Goal: Task Accomplishment & Management: Use online tool/utility

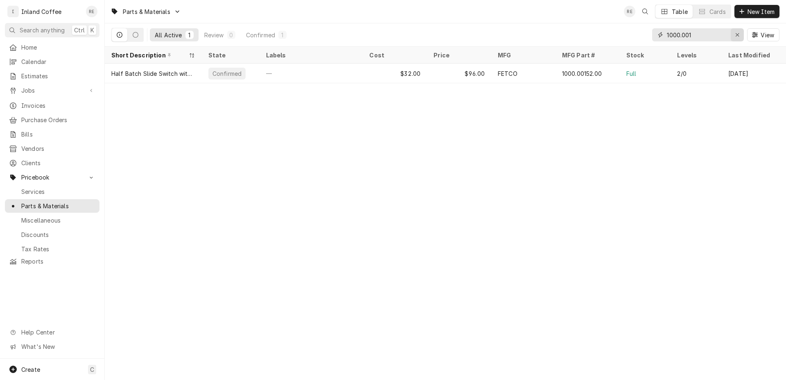
click at [734, 34] on div "Erase input" at bounding box center [738, 35] width 8 height 8
click at [697, 36] on input "Dynamic Content Wrapper" at bounding box center [705, 34] width 77 height 13
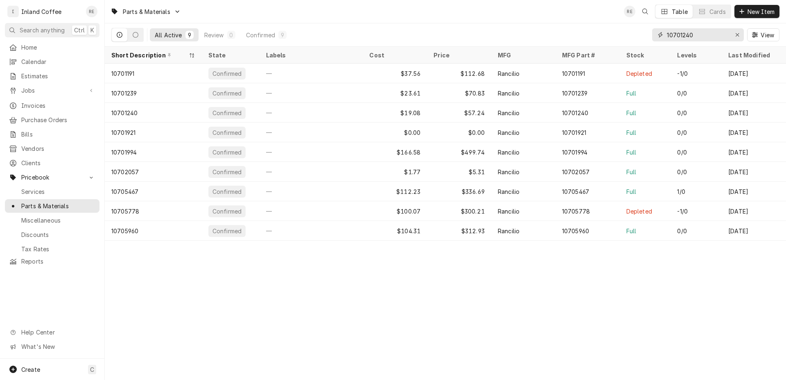
type input "10701240"
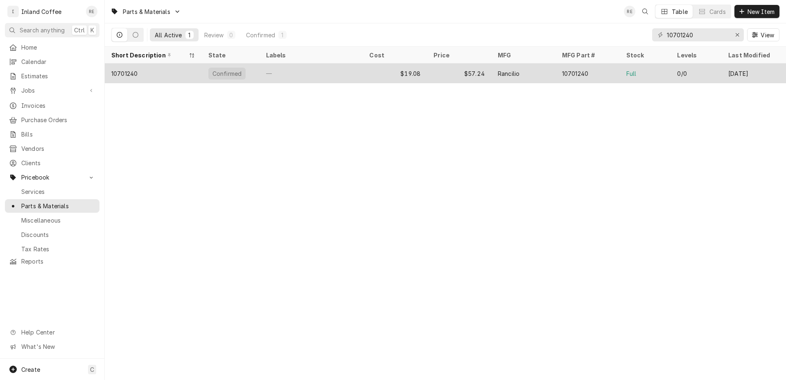
click at [129, 74] on div "10701240" at bounding box center [124, 73] width 26 height 9
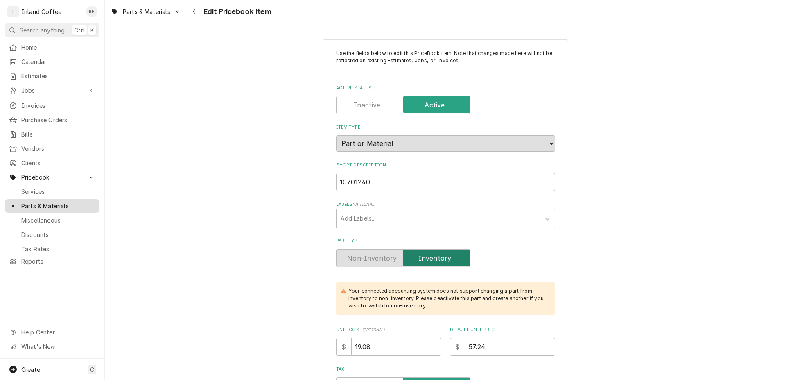
click at [92, 202] on span "Parts & Materials" at bounding box center [58, 206] width 74 height 9
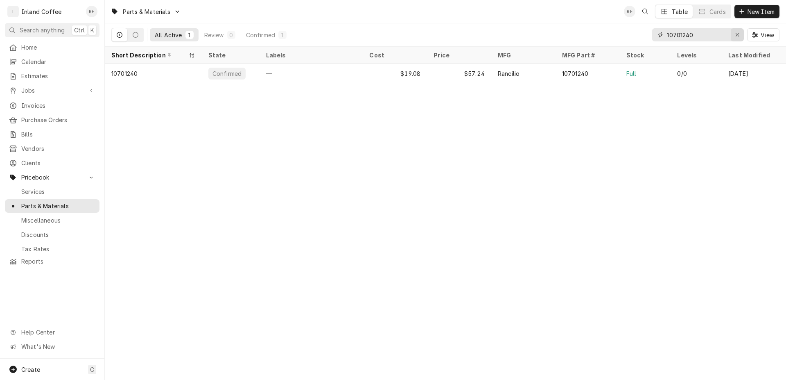
click at [737, 34] on icon "Erase input" at bounding box center [738, 35] width 5 height 6
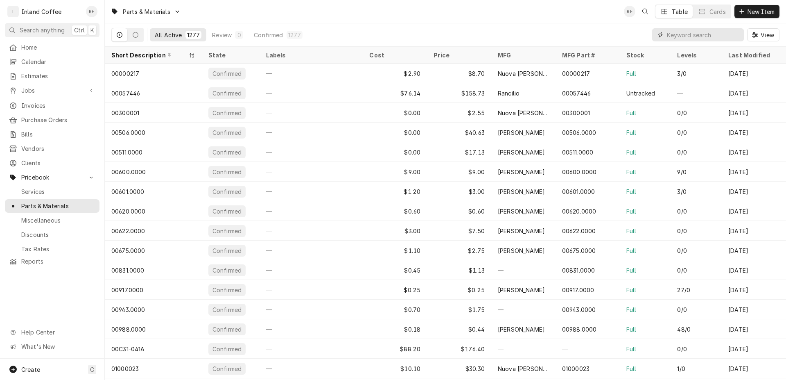
click at [670, 34] on input "Dynamic Content Wrapper" at bounding box center [703, 34] width 73 height 13
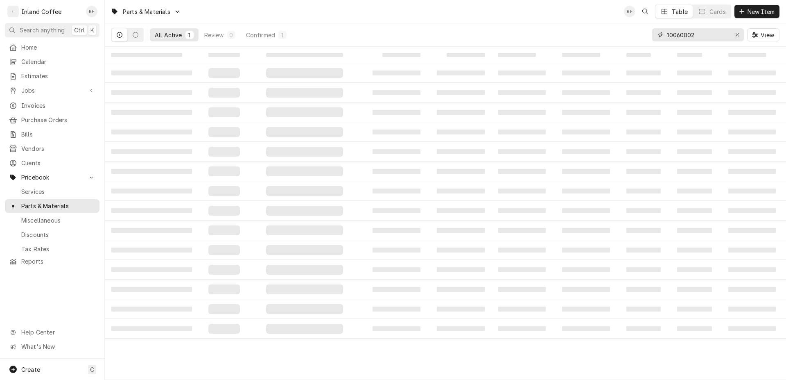
type input "10060002"
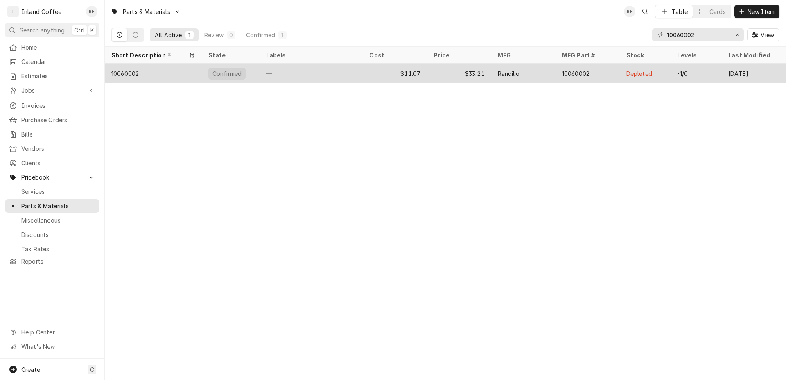
click at [125, 74] on div "10060002" at bounding box center [124, 73] width 27 height 9
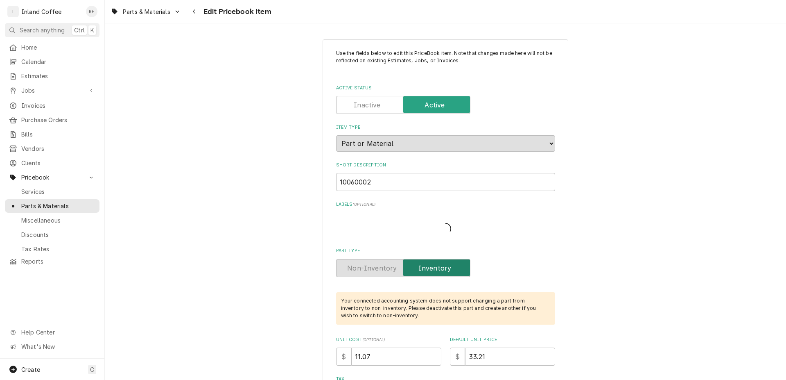
type textarea "x"
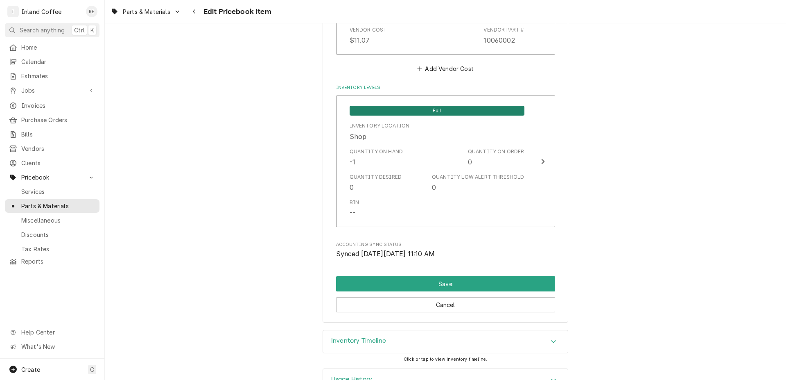
scroll to position [774, 0]
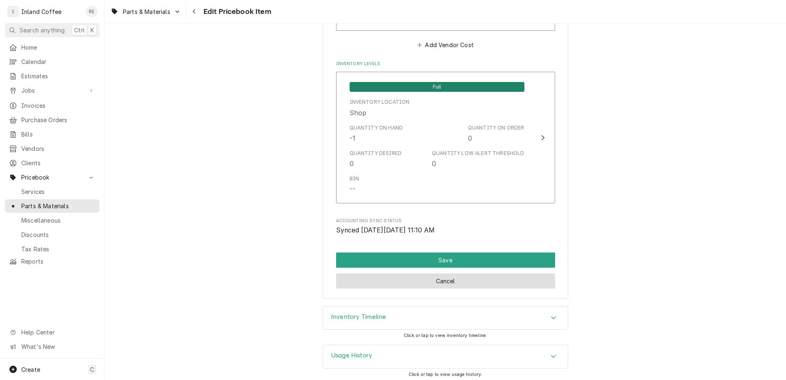
click at [485, 279] on button "Cancel" at bounding box center [445, 280] width 219 height 15
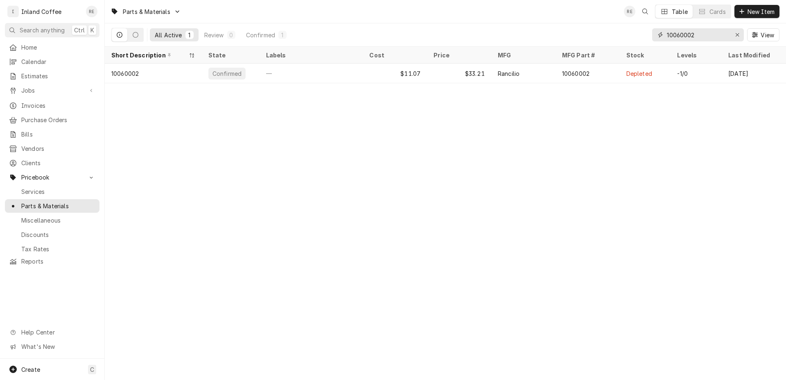
drag, startPoint x: 694, startPoint y: 34, endPoint x: 632, endPoint y: 42, distance: 63.2
click at [667, 41] on input "10060002" at bounding box center [697, 34] width 61 height 13
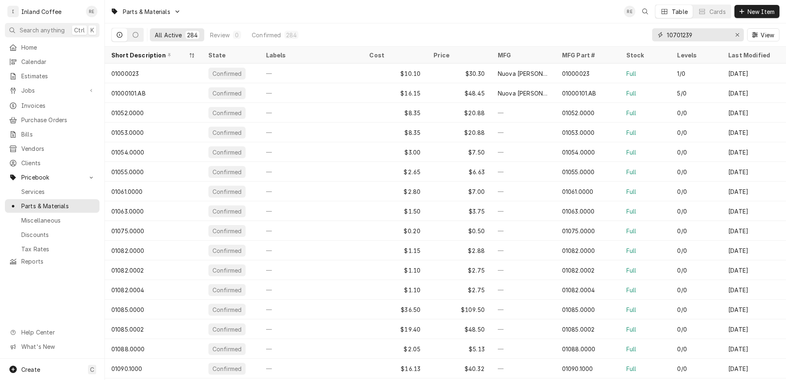
type input "10701239"
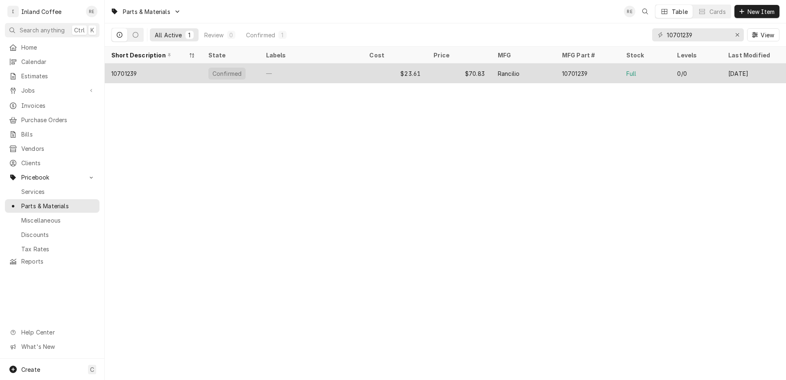
click at [128, 76] on div "10701239" at bounding box center [123, 73] width 25 height 9
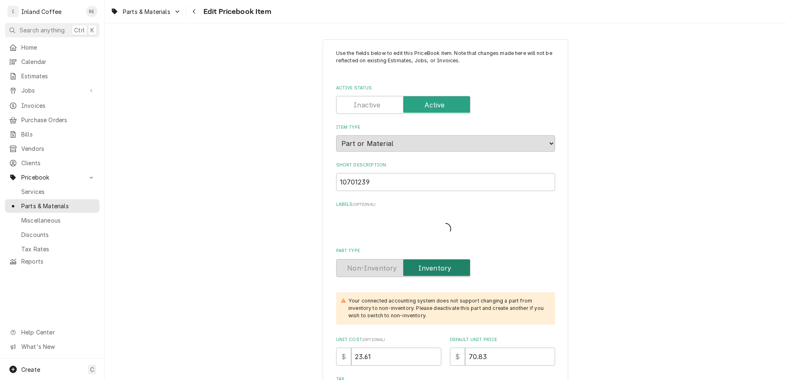
type textarea "x"
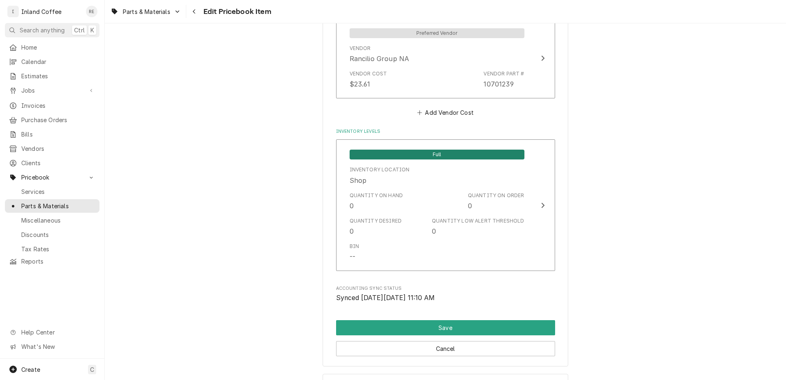
scroll to position [714, 0]
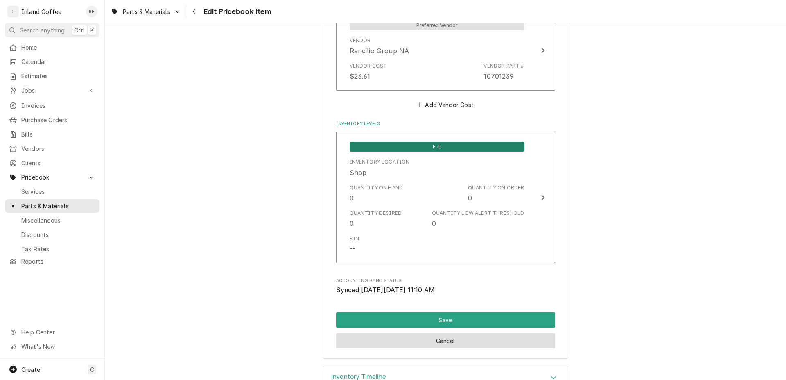
click at [508, 340] on button "Cancel" at bounding box center [445, 340] width 219 height 15
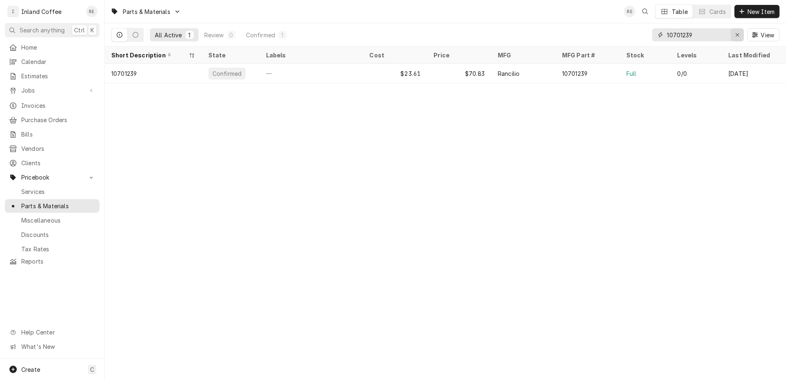
click at [735, 38] on div "Erase input" at bounding box center [738, 35] width 8 height 8
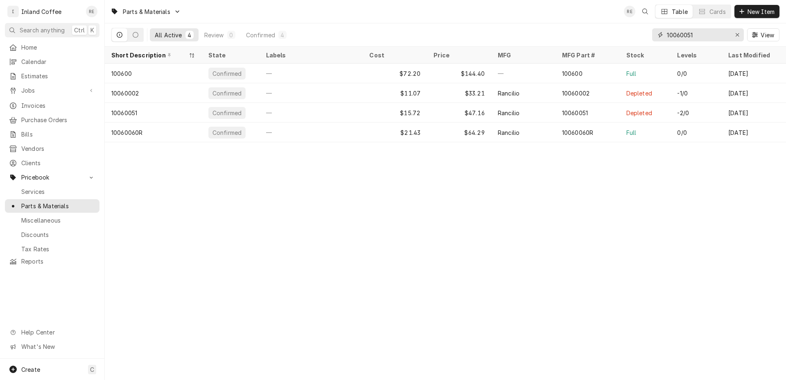
type input "10060051"
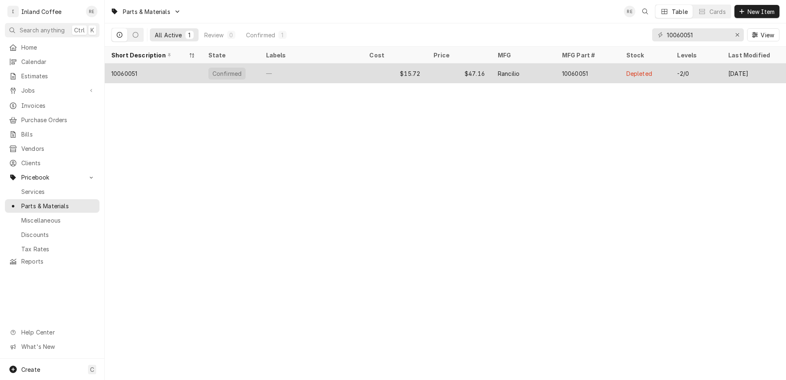
click at [137, 70] on div "10060051" at bounding box center [124, 73] width 26 height 9
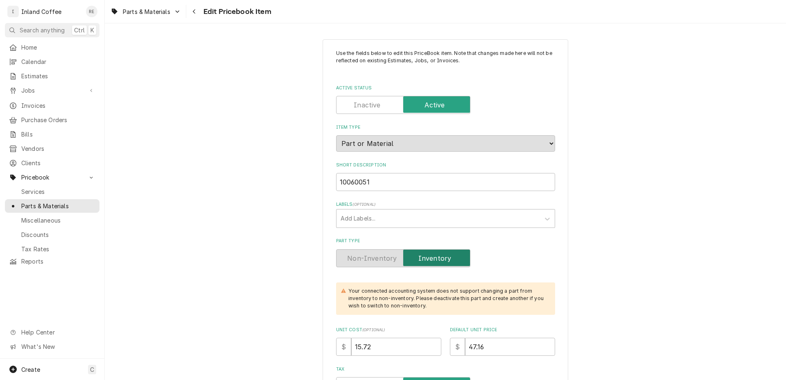
type textarea "x"
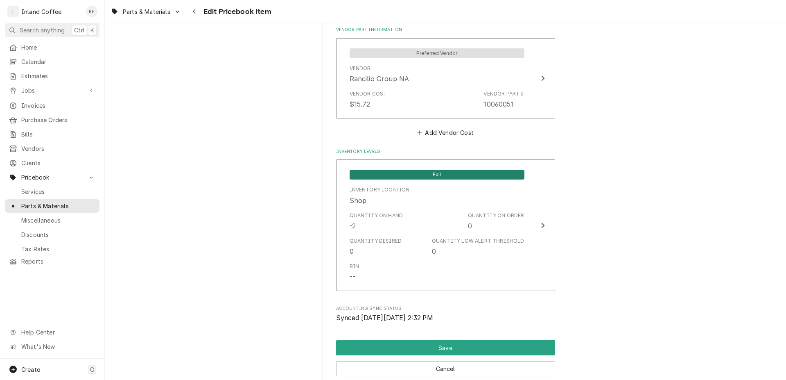
scroll to position [748, 0]
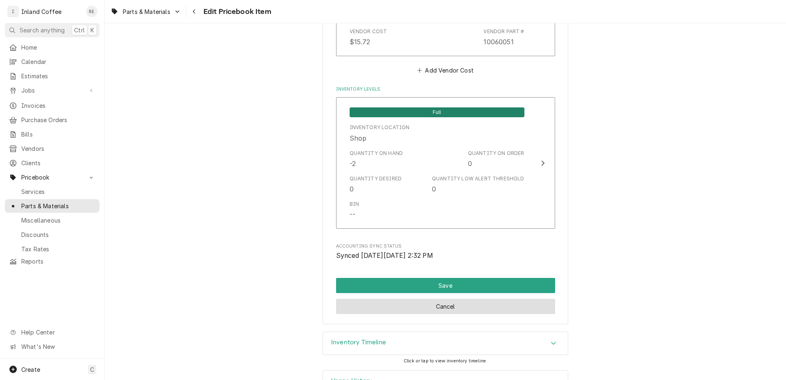
click at [512, 307] on button "Cancel" at bounding box center [445, 306] width 219 height 15
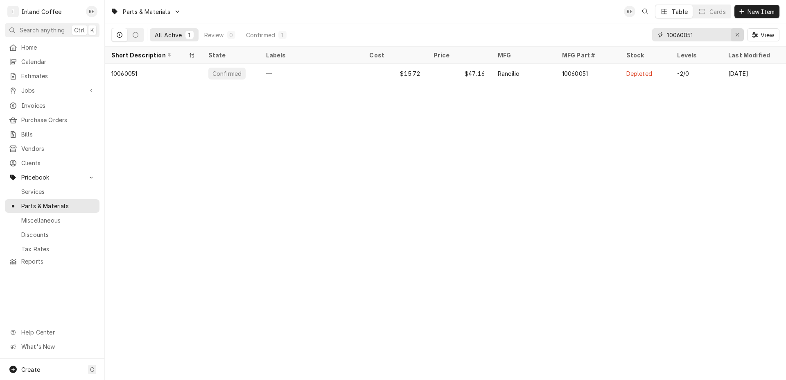
click at [741, 38] on div "Erase input" at bounding box center [738, 35] width 8 height 8
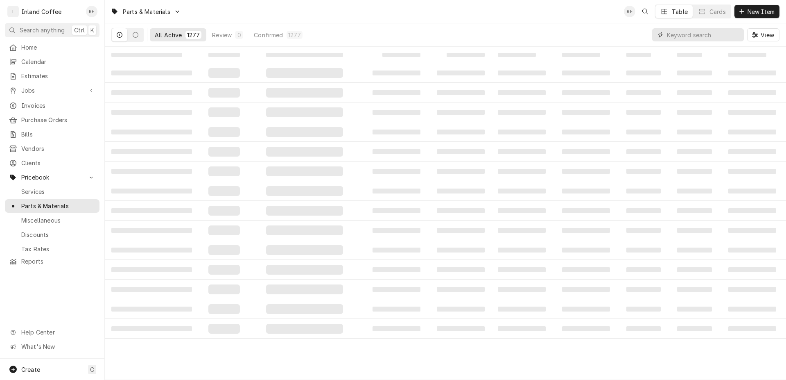
click at [677, 36] on input "Dynamic Content Wrapper" at bounding box center [703, 34] width 73 height 13
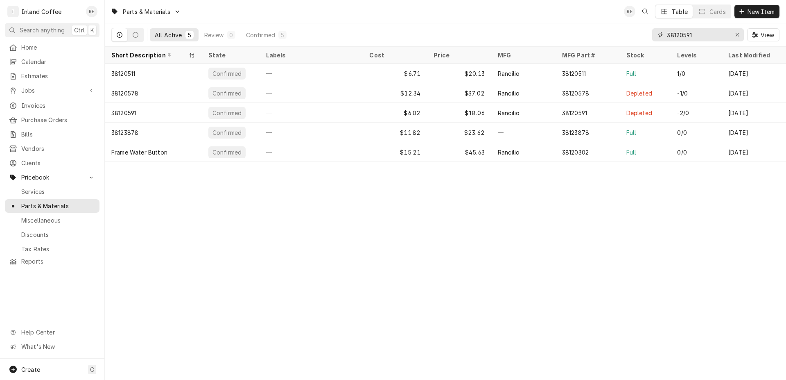
type input "38120591"
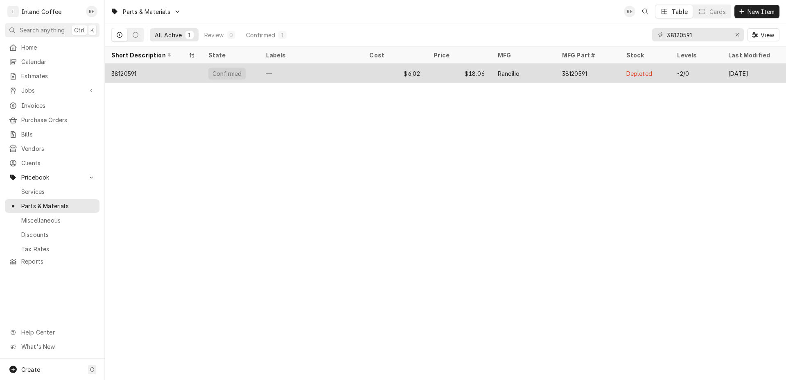
click at [473, 72] on div "$18.06" at bounding box center [459, 73] width 64 height 20
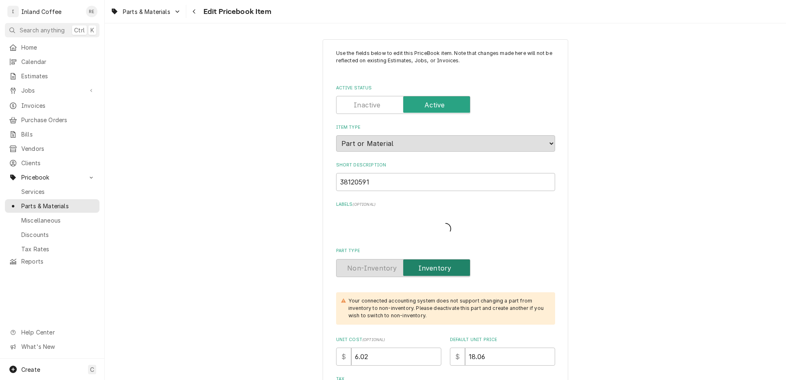
type textarea "x"
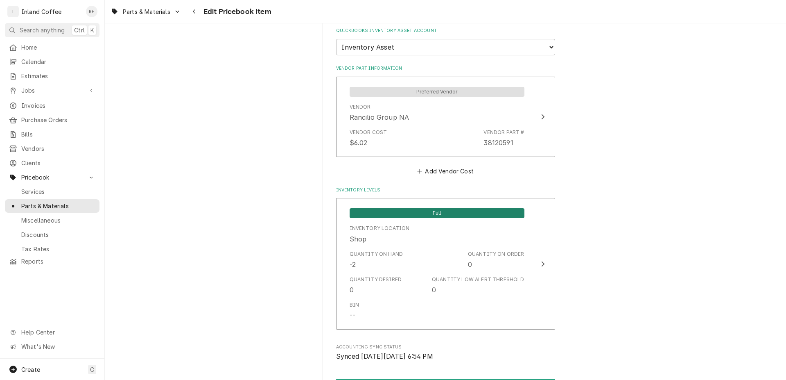
scroll to position [774, 0]
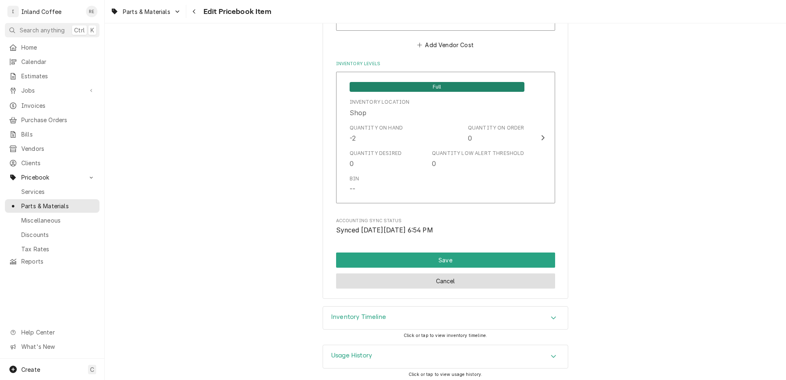
click at [426, 279] on button "Cancel" at bounding box center [445, 280] width 219 height 15
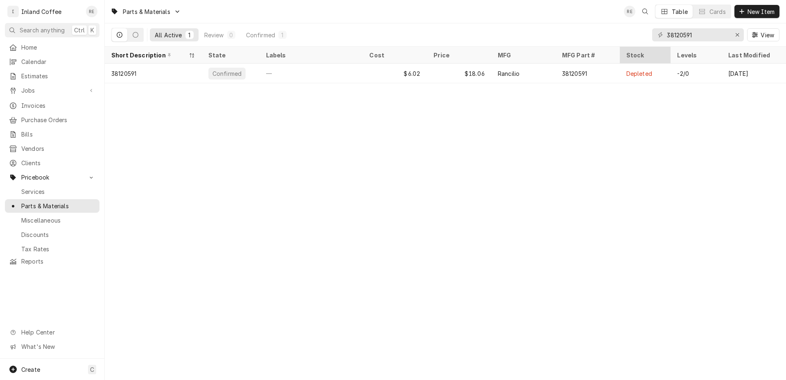
click at [659, 48] on div "Stock" at bounding box center [646, 55] width 48 height 14
drag, startPoint x: 699, startPoint y: 35, endPoint x: 640, endPoint y: 42, distance: 59.4
click at [667, 41] on input "38120591" at bounding box center [697, 34] width 61 height 13
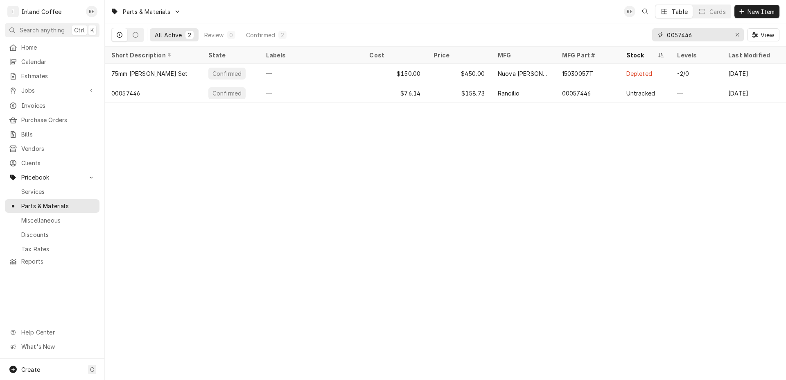
type input "0057446"
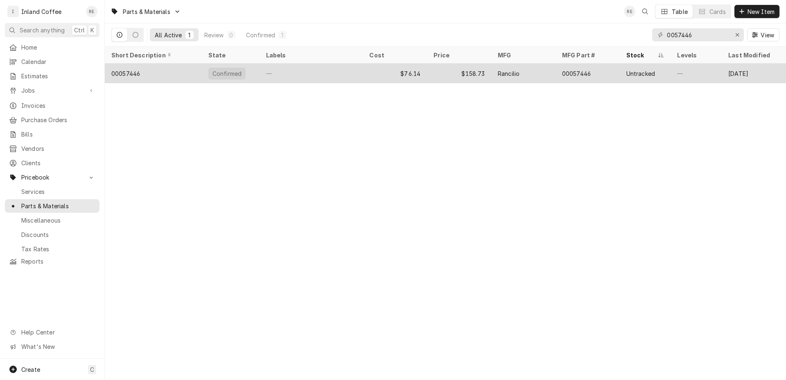
click at [128, 75] on div "00057446" at bounding box center [125, 73] width 29 height 9
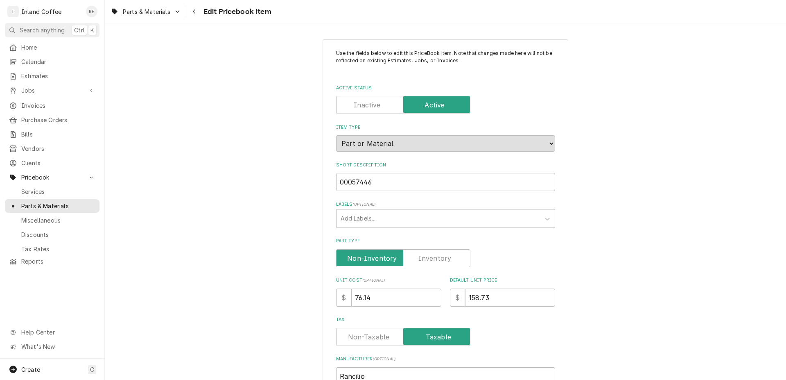
type textarea "x"
click at [428, 254] on label "Part Type" at bounding box center [403, 258] width 134 height 18
click at [428, 254] on input "Part Type" at bounding box center [403, 258] width 127 height 18
checkbox input "true"
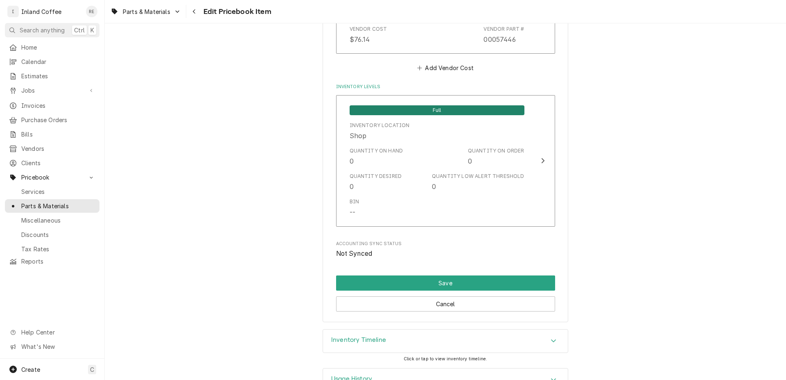
scroll to position [724, 0]
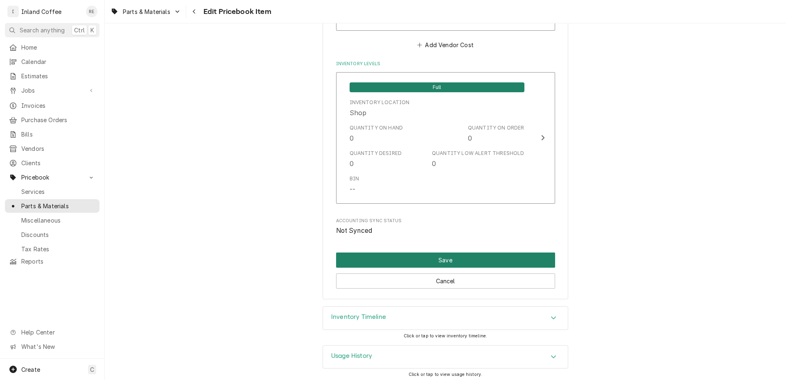
click at [430, 252] on button "Save" at bounding box center [445, 259] width 219 height 15
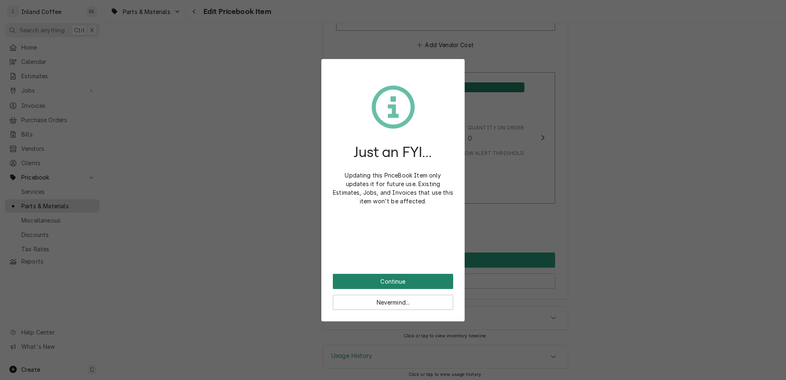
click at [412, 281] on button "Continue" at bounding box center [393, 281] width 120 height 15
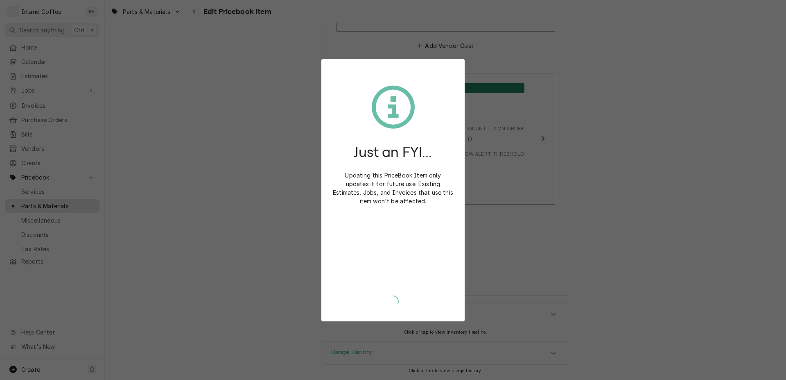
scroll to position [720, 0]
type textarea "x"
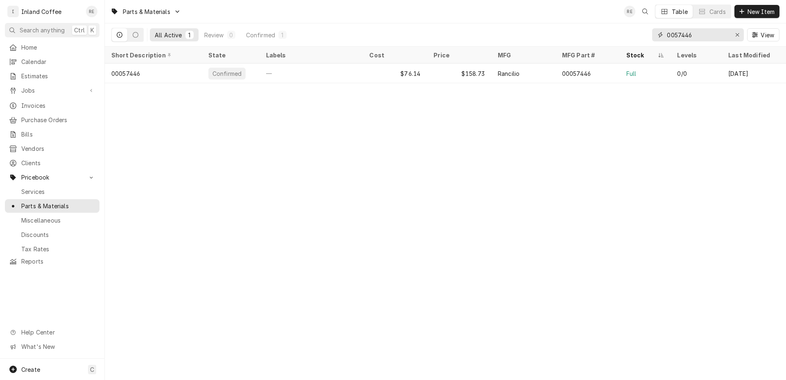
drag, startPoint x: 693, startPoint y: 36, endPoint x: 586, endPoint y: 31, distance: 107.4
click at [667, 34] on input "0057446" at bounding box center [697, 34] width 61 height 13
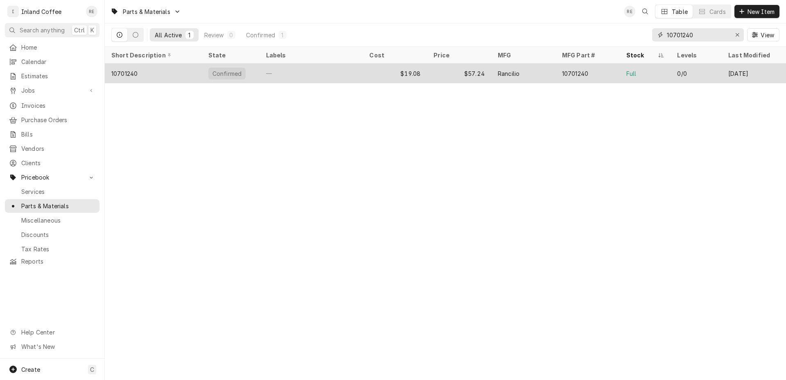
type input "10701240"
click at [406, 72] on div "$19.08" at bounding box center [395, 73] width 64 height 20
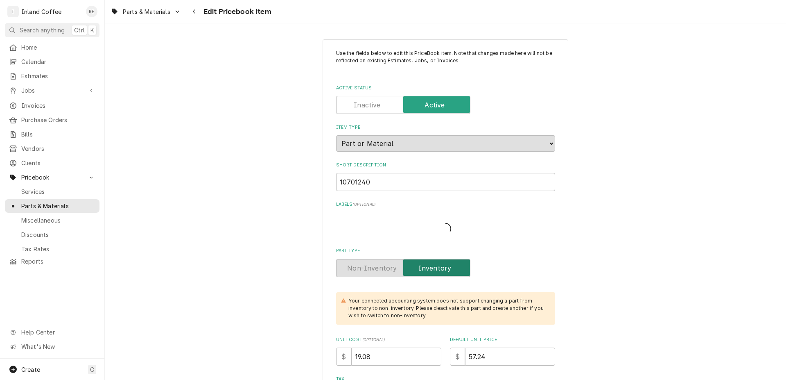
type textarea "x"
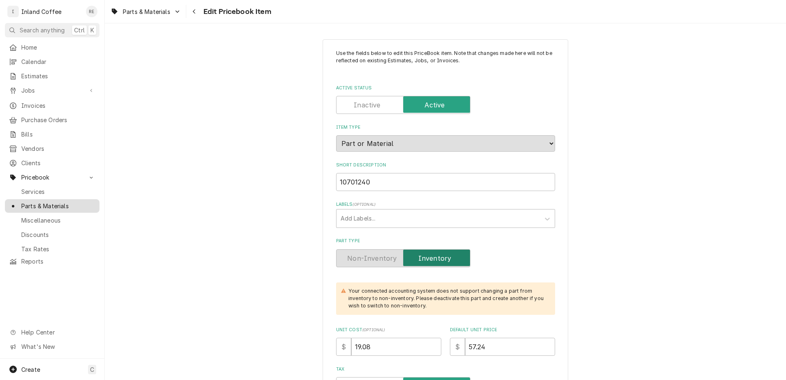
click at [52, 202] on span "Parts & Materials" at bounding box center [58, 206] width 74 height 9
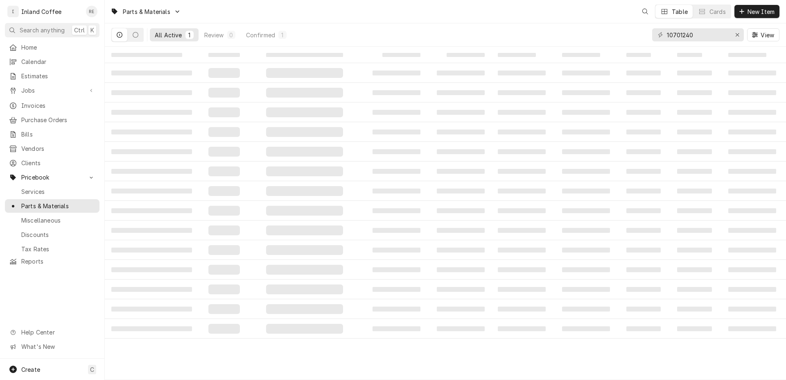
click at [736, 38] on div "Erase input" at bounding box center [738, 35] width 8 height 8
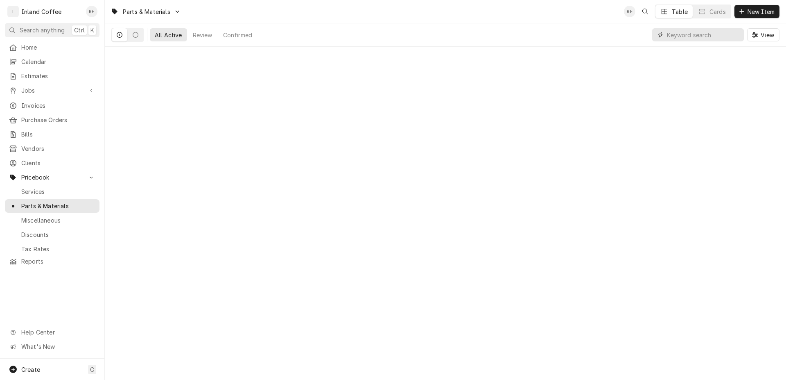
click at [686, 35] on input "Dynamic Content Wrapper" at bounding box center [703, 34] width 73 height 13
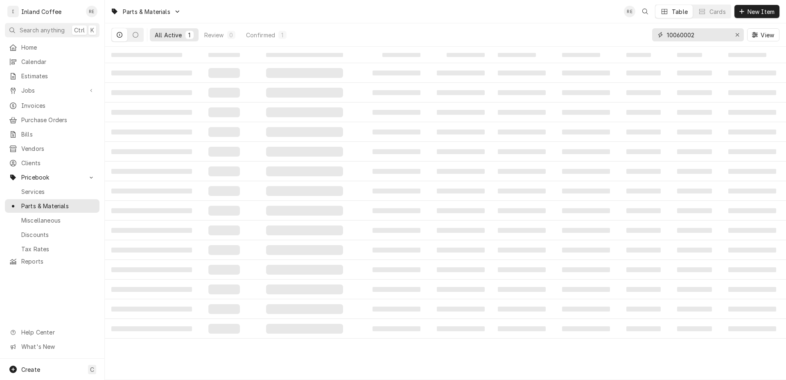
type input "10060002"
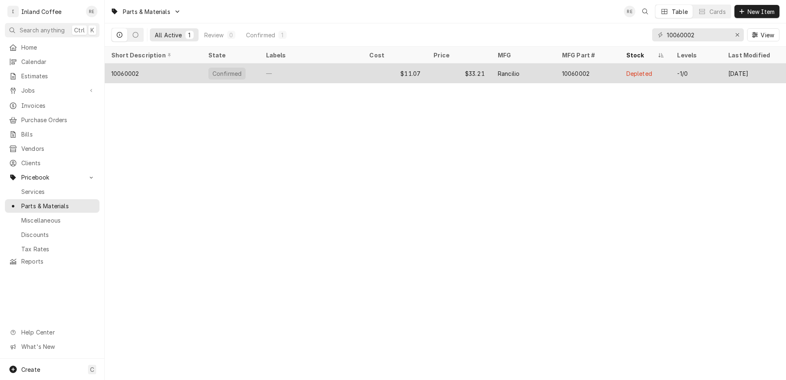
click at [118, 75] on div "10060002" at bounding box center [124, 73] width 27 height 9
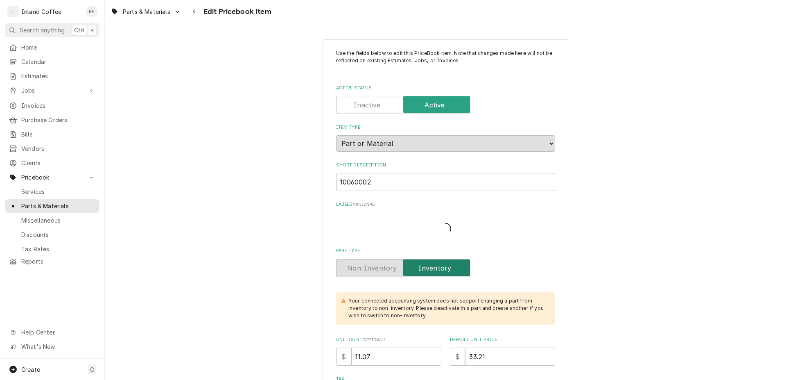
type textarea "x"
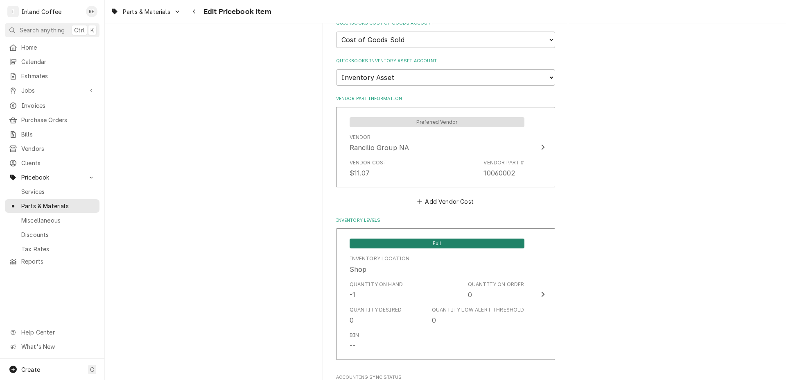
scroll to position [774, 0]
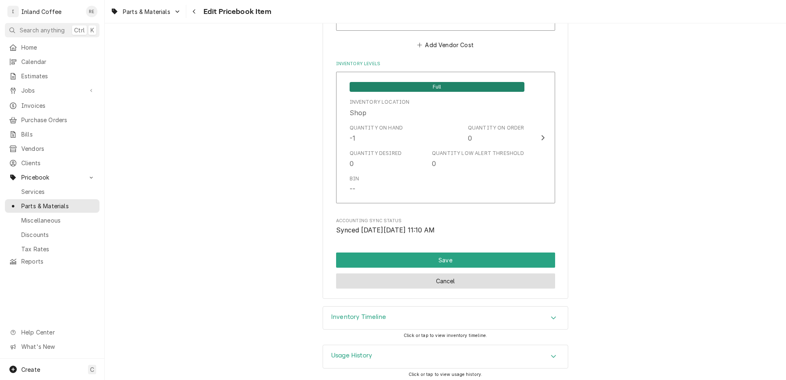
click at [528, 279] on button "Cancel" at bounding box center [445, 280] width 219 height 15
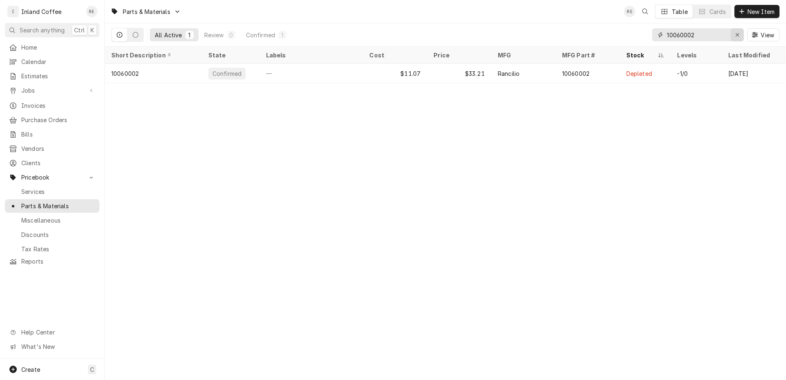
drag, startPoint x: 707, startPoint y: 39, endPoint x: 734, endPoint y: 31, distance: 28.0
click at [724, 32] on input "10060002" at bounding box center [697, 34] width 61 height 13
click at [736, 32] on icon "Erase input" at bounding box center [738, 35] width 5 height 6
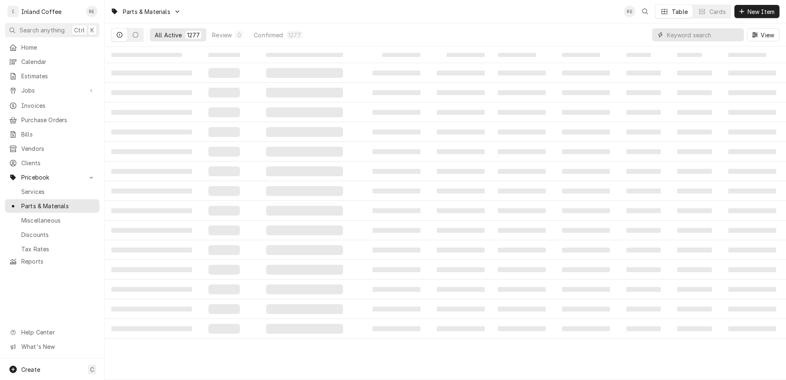
click at [669, 33] on input "Dynamic Content Wrapper" at bounding box center [703, 34] width 73 height 13
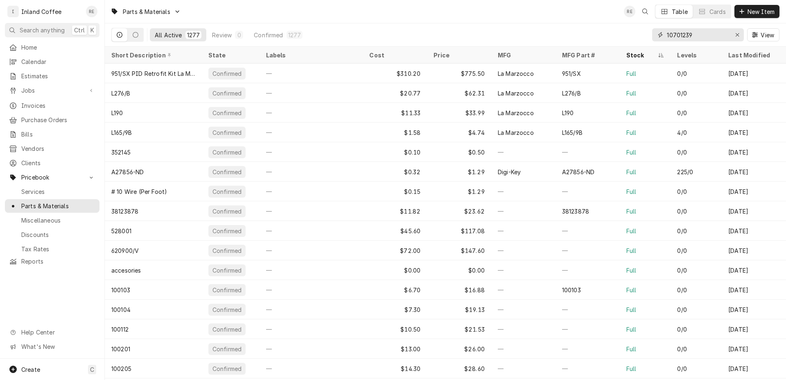
type input "10701239"
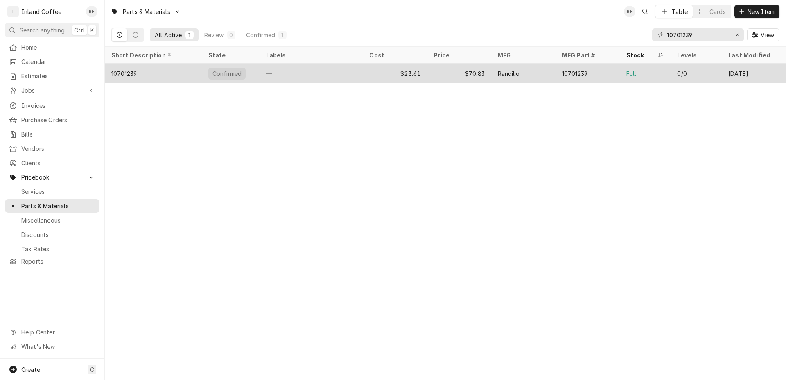
click at [129, 70] on div "10701239" at bounding box center [123, 73] width 25 height 9
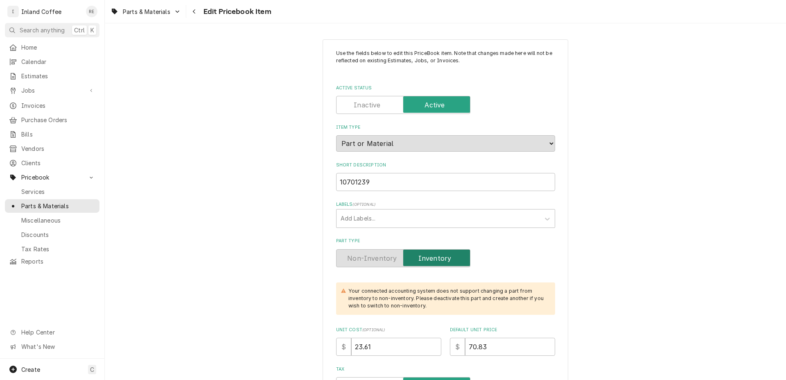
type textarea "x"
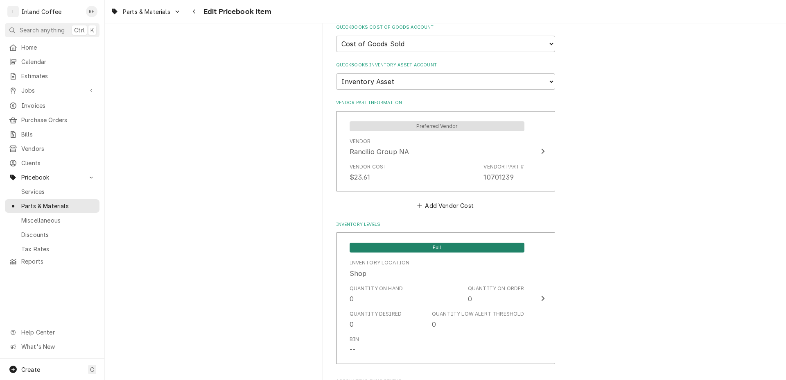
scroll to position [774, 0]
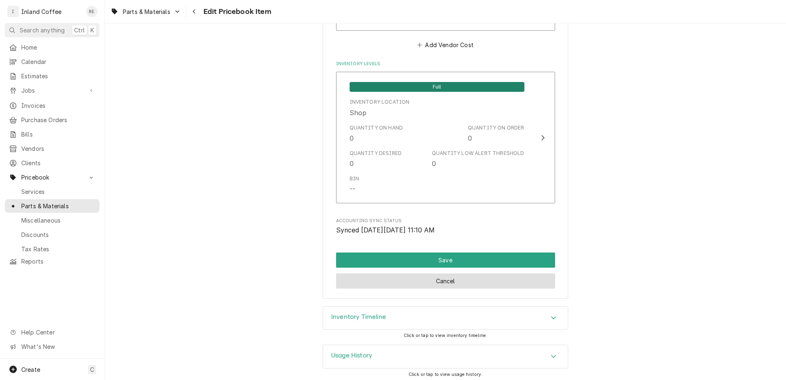
click at [488, 280] on button "Cancel" at bounding box center [445, 280] width 219 height 15
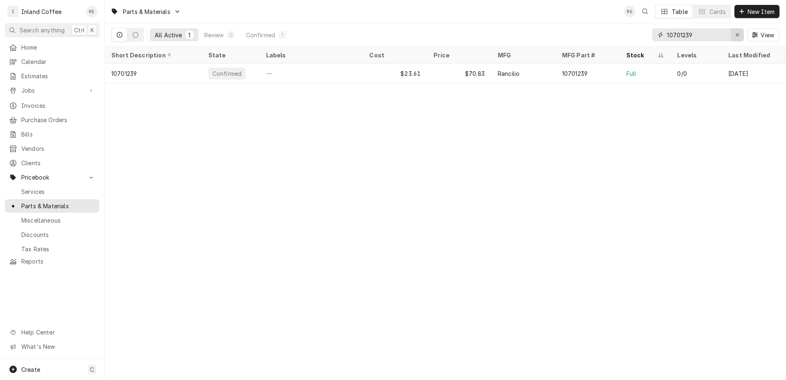
click at [738, 37] on icon "Erase input" at bounding box center [738, 35] width 5 height 6
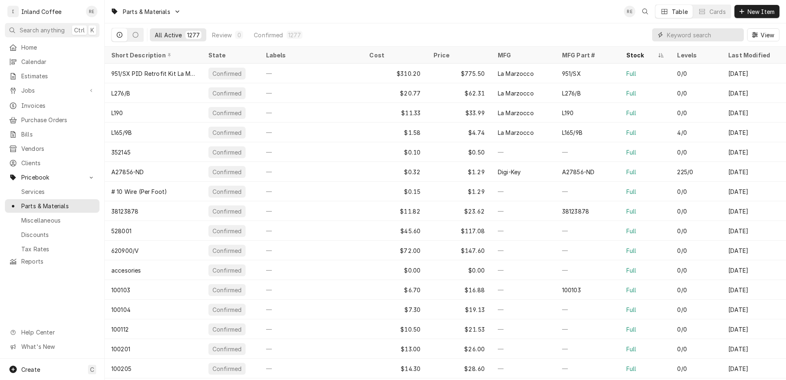
click at [668, 34] on input "Dynamic Content Wrapper" at bounding box center [703, 34] width 73 height 13
type input "10060051"
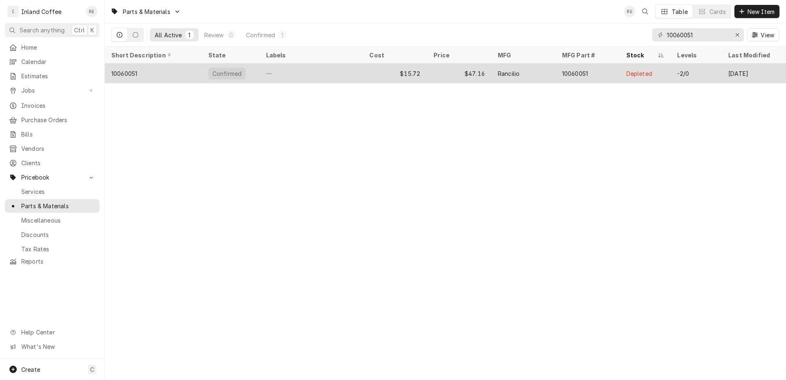
click at [120, 72] on div "10060051" at bounding box center [124, 73] width 26 height 9
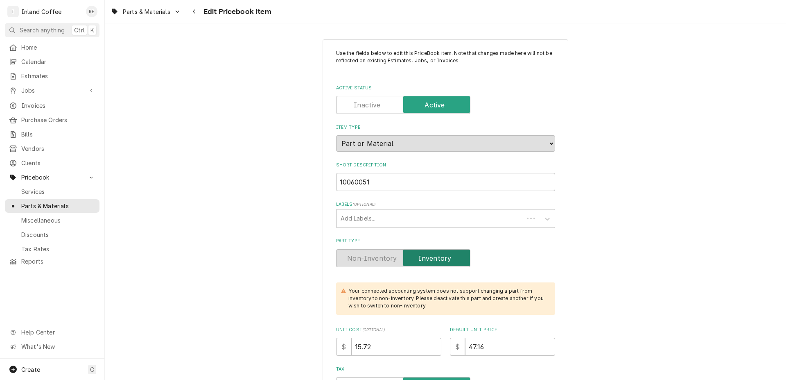
type textarea "x"
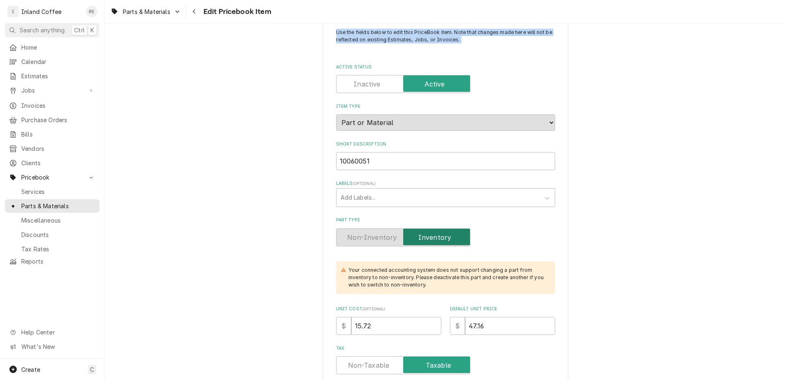
scroll to position [17, 0]
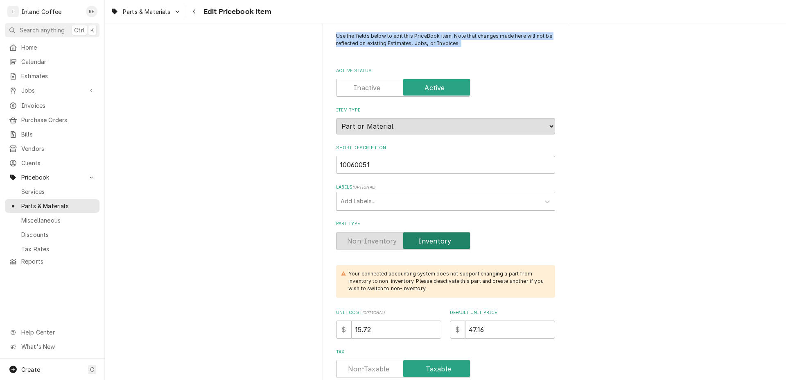
drag, startPoint x: 786, startPoint y: 70, endPoint x: 786, endPoint y: 22, distance: 47.9
click at [786, 23] on div "Use the fields below to edit this PriceBook item. Note that changes made here w…" at bounding box center [446, 201] width 682 height 356
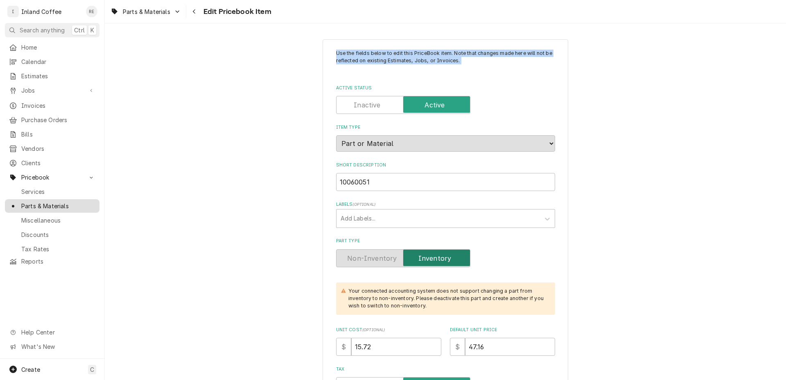
drag, startPoint x: 77, startPoint y: 200, endPoint x: 71, endPoint y: 202, distance: 5.6
click at [73, 202] on span "Parts & Materials" at bounding box center [58, 206] width 74 height 9
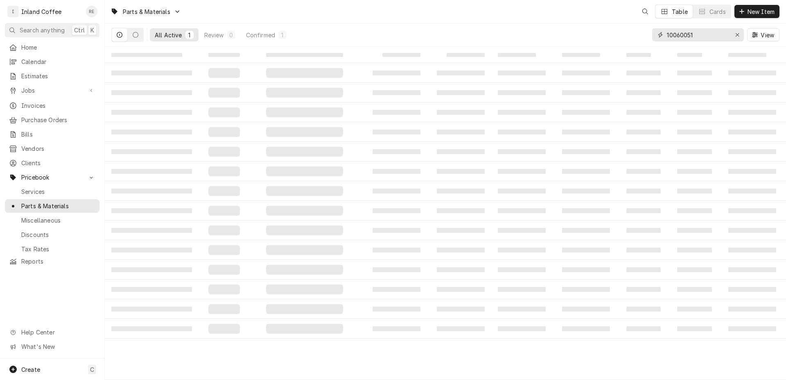
drag, startPoint x: 644, startPoint y: 40, endPoint x: 638, endPoint y: 39, distance: 6.2
click at [667, 39] on input "10060051" at bounding box center [697, 34] width 61 height 13
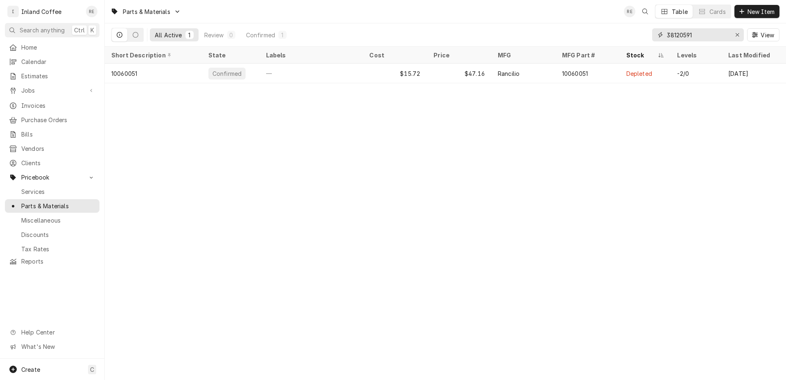
type input "38120591"
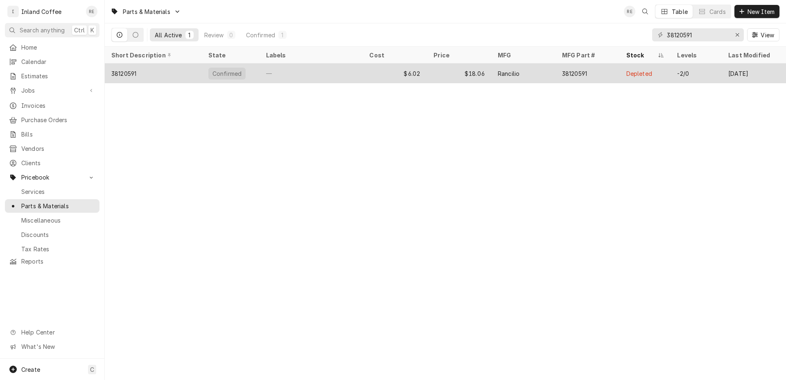
click at [126, 70] on div "38120591" at bounding box center [123, 73] width 25 height 9
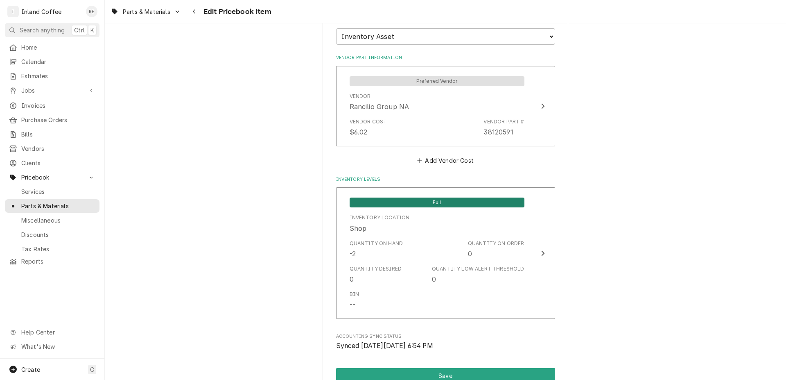
scroll to position [706, 0]
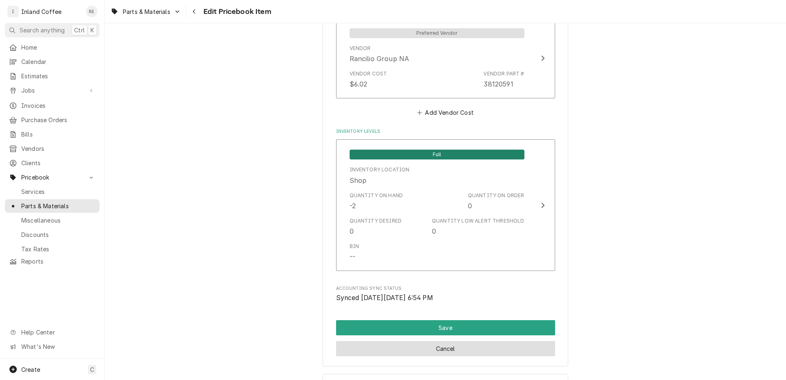
click at [460, 345] on button "Cancel" at bounding box center [445, 348] width 219 height 15
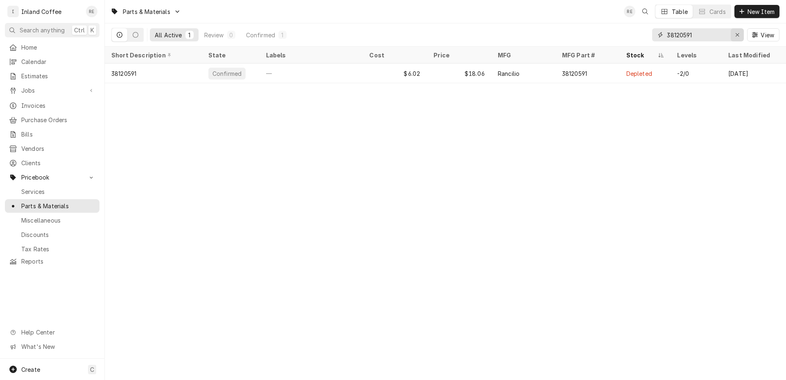
click at [739, 34] on icon "Erase input" at bounding box center [738, 35] width 5 height 6
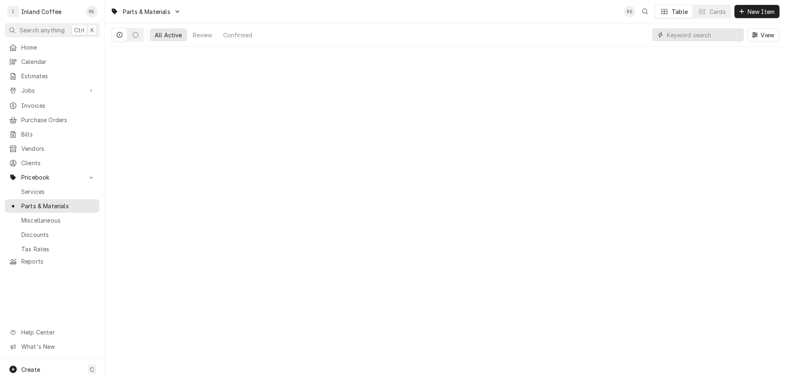
click at [677, 34] on input "Dynamic Content Wrapper" at bounding box center [703, 34] width 73 height 13
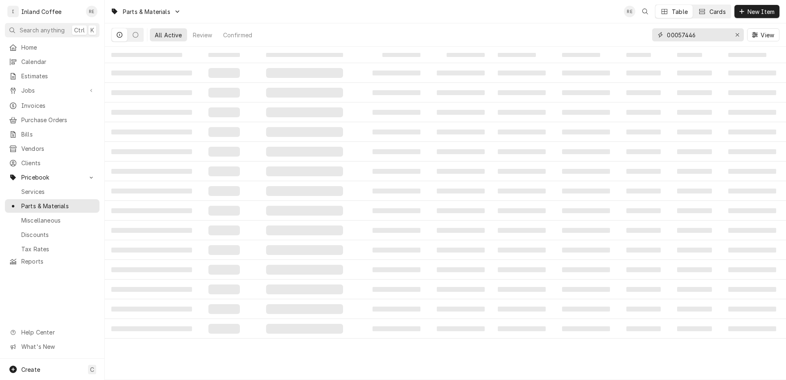
type input "00057446"
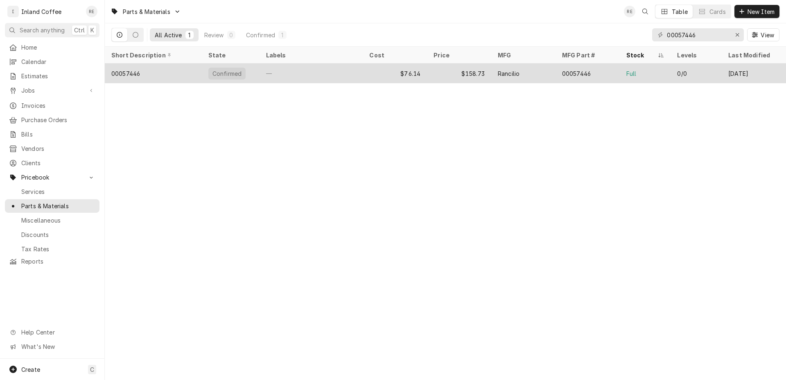
click at [130, 75] on div "00057446" at bounding box center [125, 73] width 29 height 9
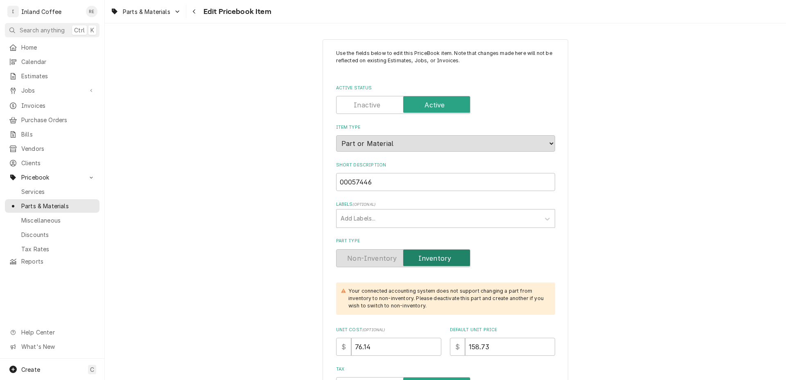
type textarea "x"
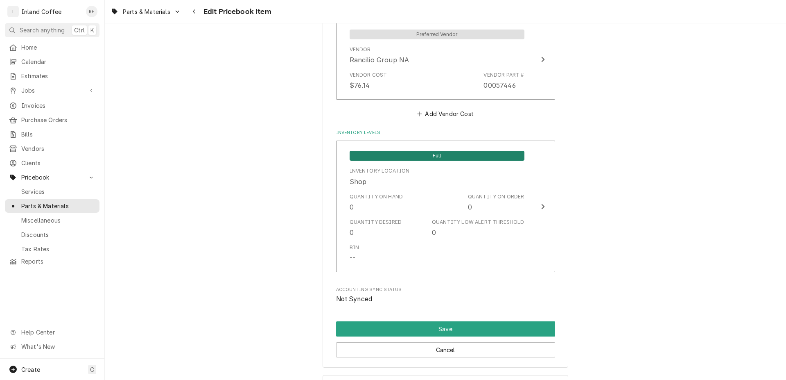
scroll to position [774, 0]
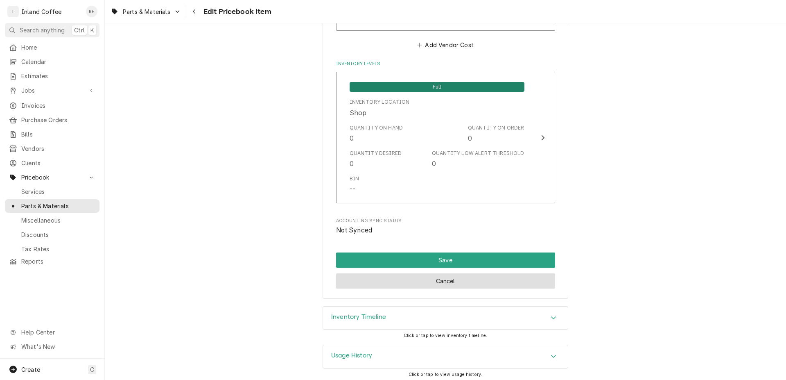
click at [469, 278] on button "Cancel" at bounding box center [445, 280] width 219 height 15
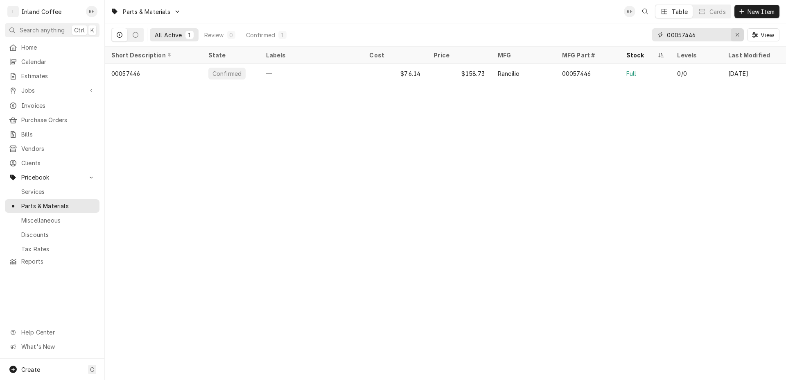
click at [737, 33] on div "Erase input" at bounding box center [738, 35] width 8 height 8
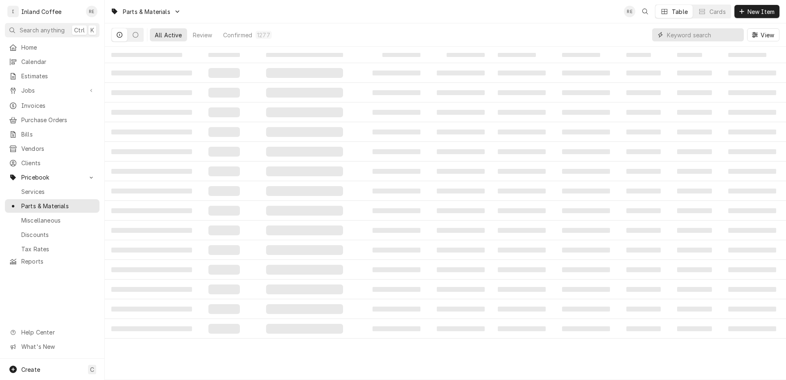
click at [687, 33] on input "Dynamic Content Wrapper" at bounding box center [703, 34] width 73 height 13
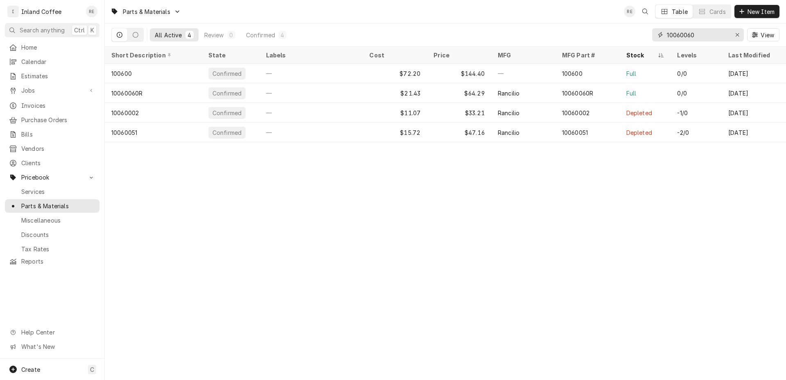
type input "10060060"
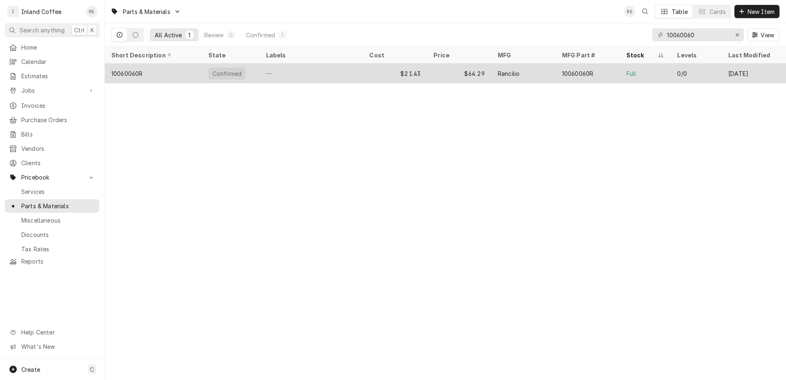
click at [134, 72] on div "10060060R" at bounding box center [126, 73] width 31 height 9
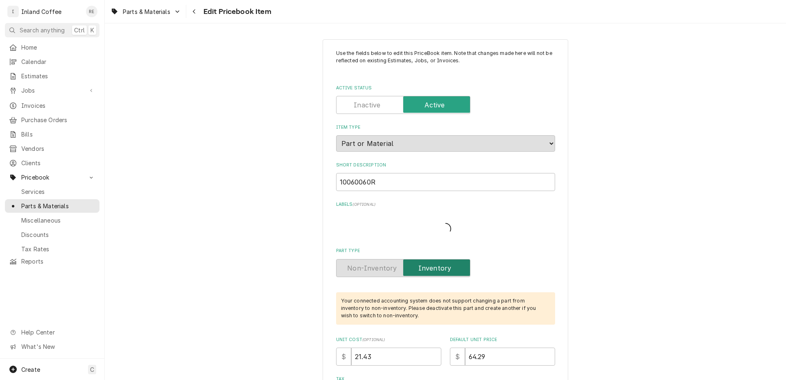
type textarea "x"
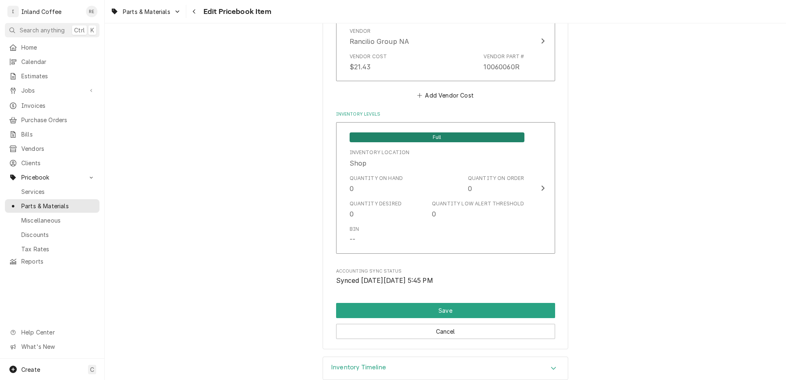
scroll to position [774, 0]
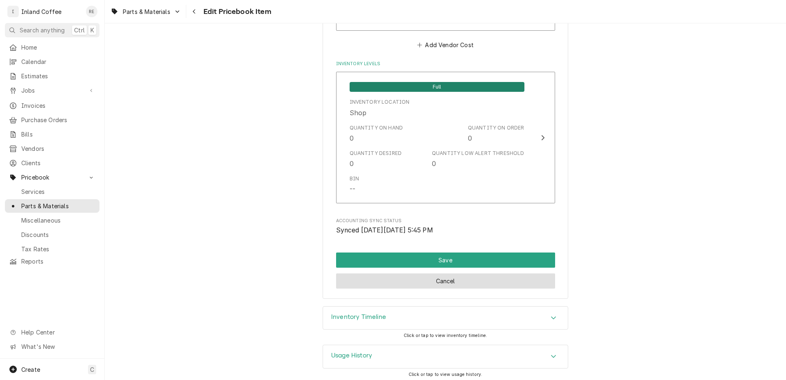
click at [461, 277] on button "Cancel" at bounding box center [445, 280] width 219 height 15
